Goal: Information Seeking & Learning: Learn about a topic

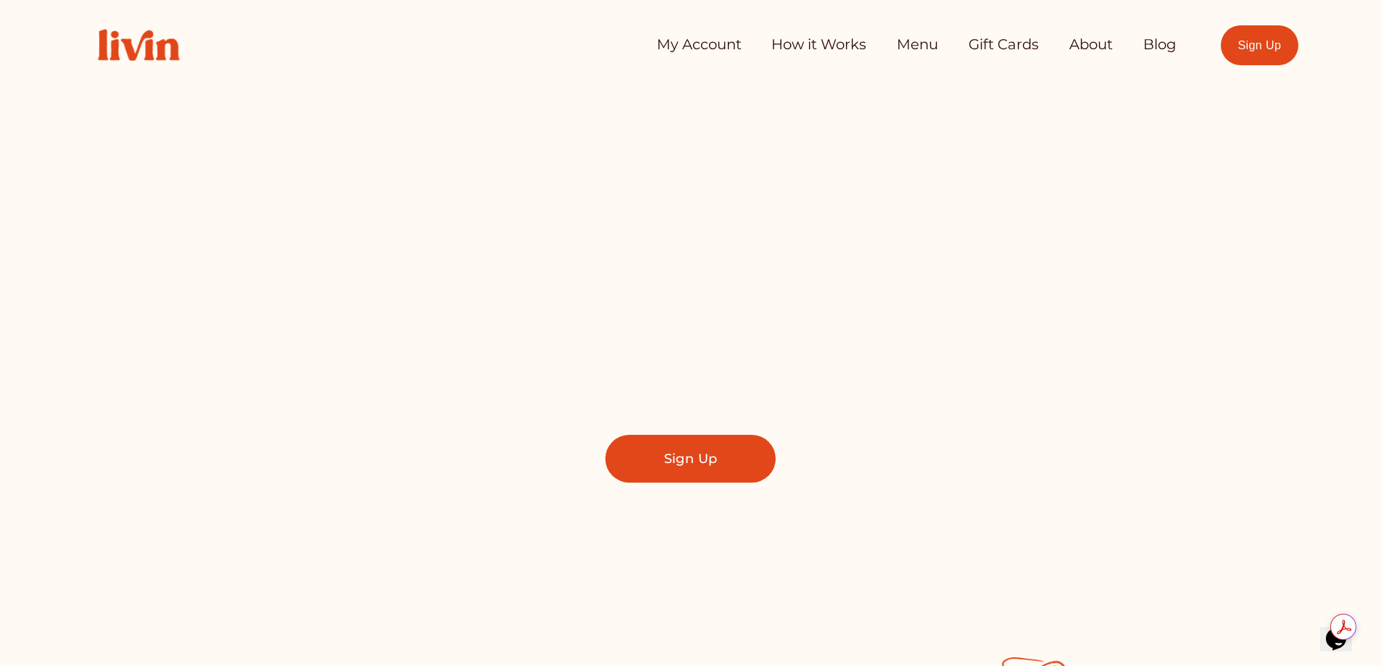
click at [831, 46] on link "How it Works" at bounding box center [819, 44] width 95 height 29
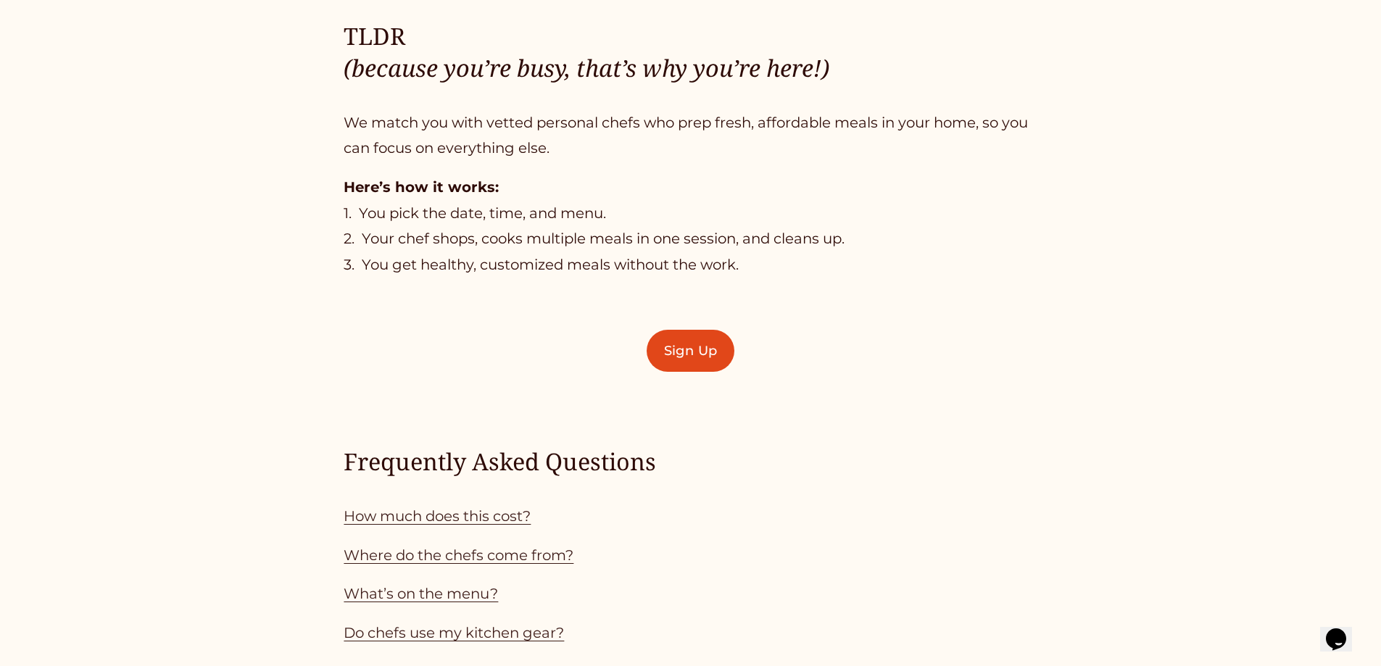
scroll to position [1028, 0]
click at [376, 520] on link "How much does this cost?" at bounding box center [437, 515] width 187 height 17
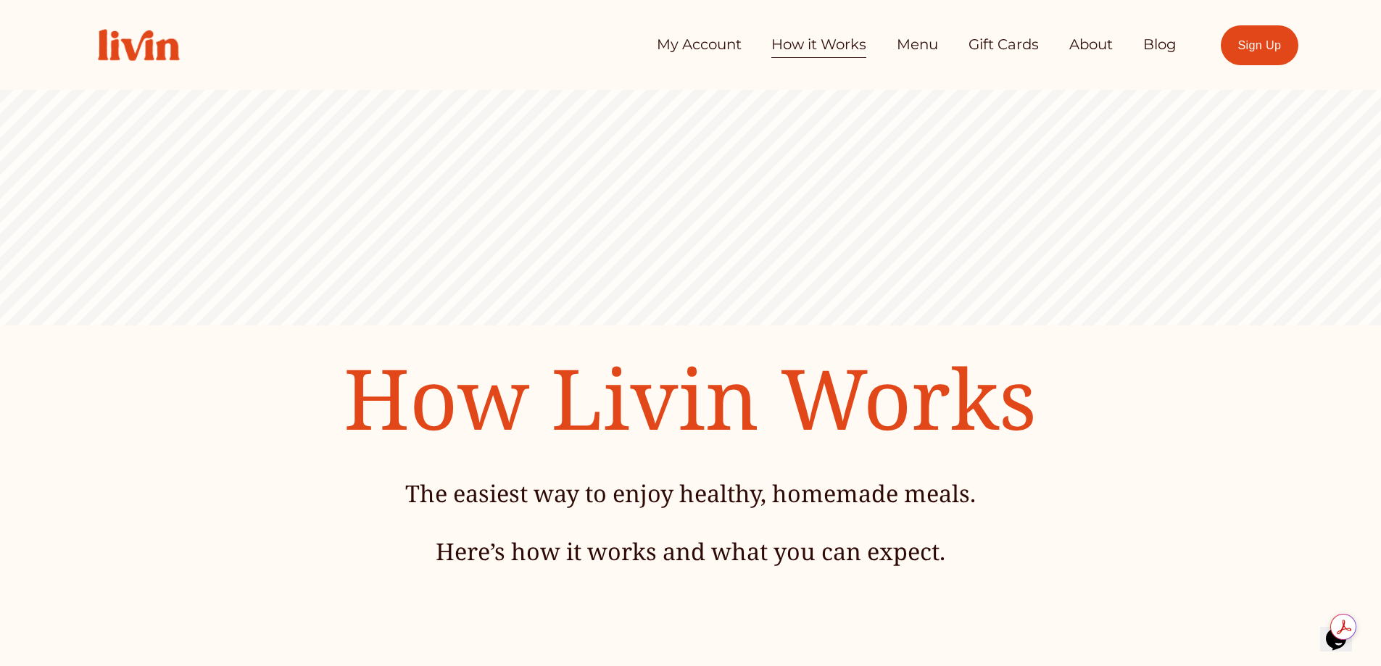
click at [908, 46] on link "Menu" at bounding box center [917, 44] width 41 height 29
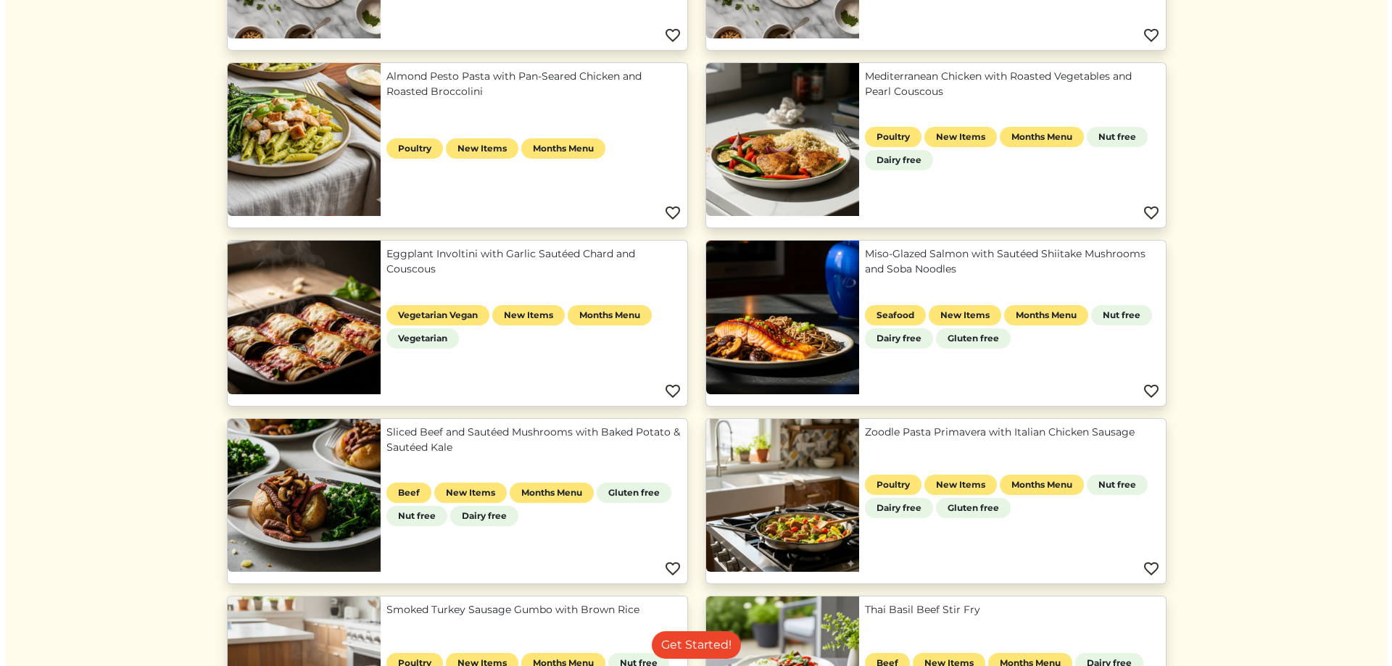
scroll to position [309, 0]
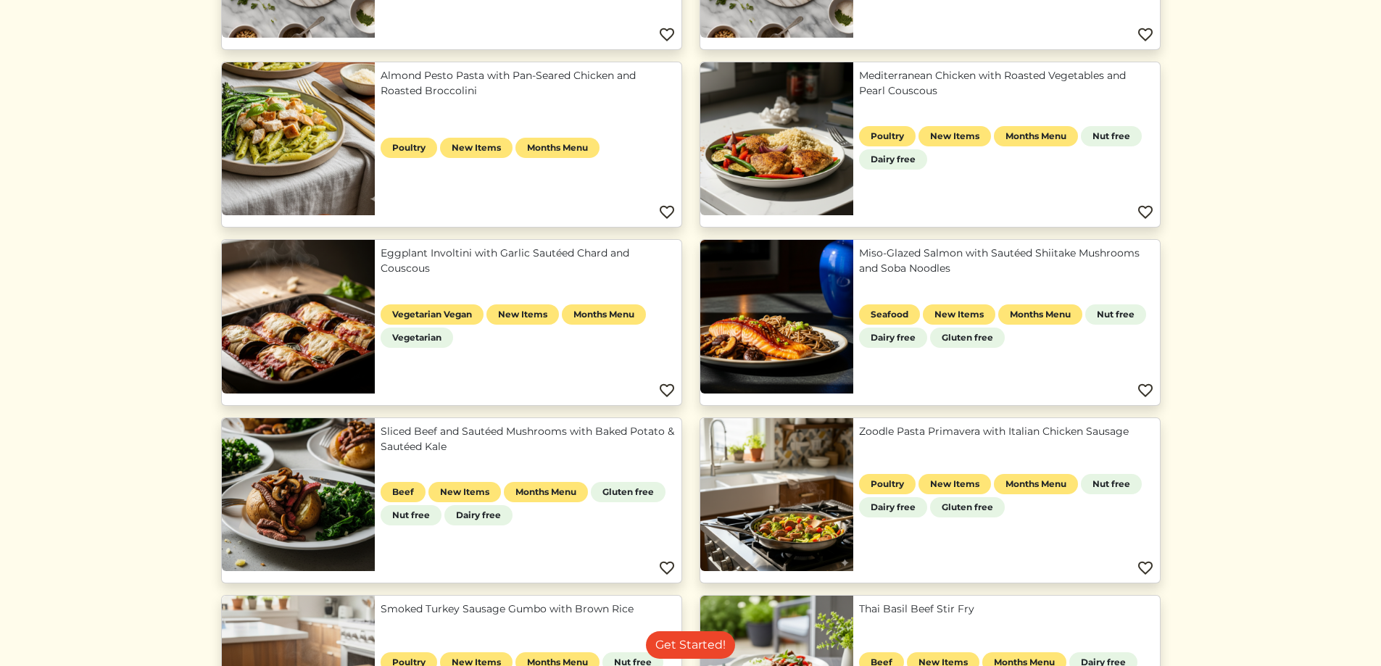
click at [475, 434] on link "Sliced Beef and Sautéed Mushrooms with Baked Potato & Sautéed Kale" at bounding box center [528, 439] width 295 height 30
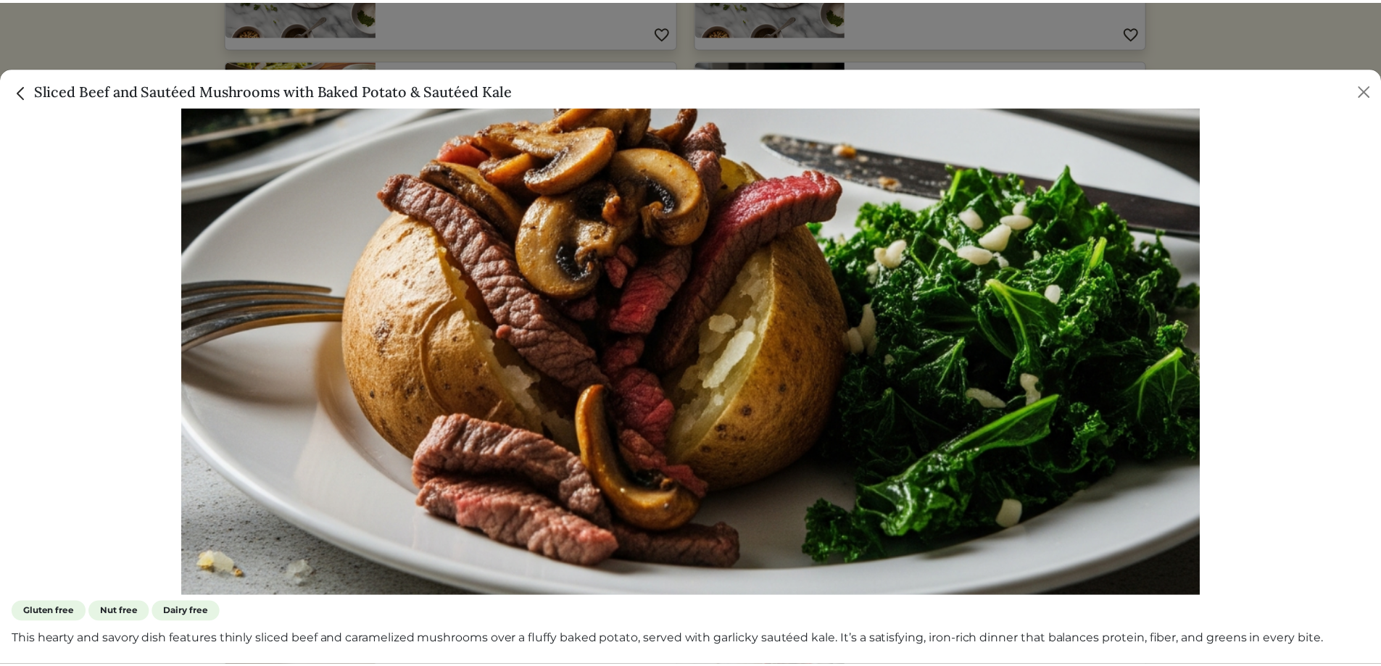
scroll to position [0, 0]
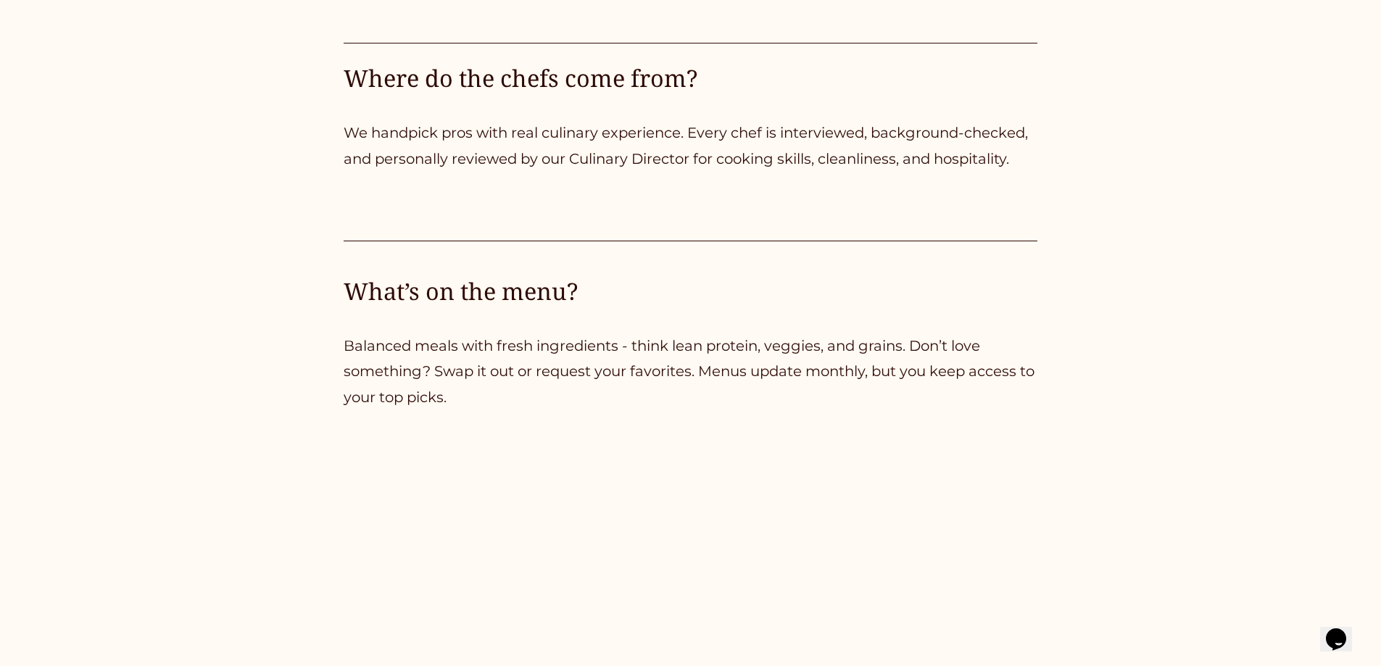
scroll to position [2719, 0]
